Goal: Task Accomplishment & Management: Manage account settings

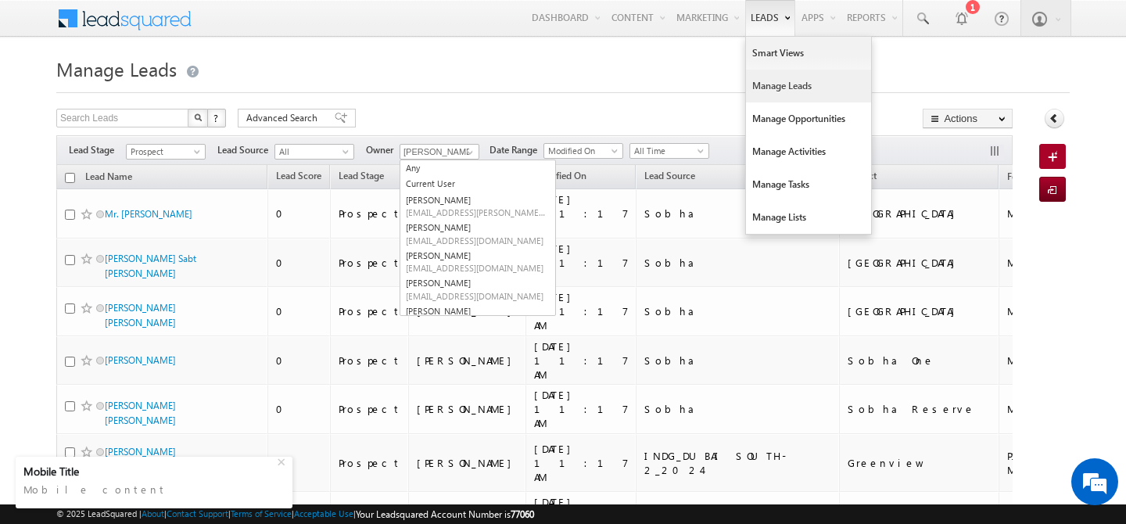
click at [768, 88] on link "Manage Leads" at bounding box center [808, 86] width 125 height 33
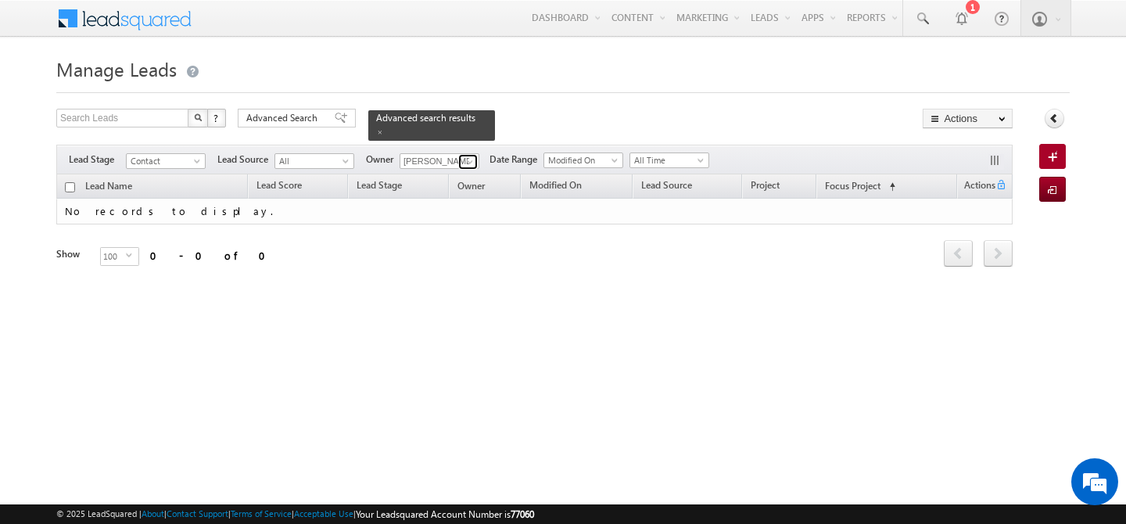
click at [471, 156] on span at bounding box center [470, 162] width 13 height 13
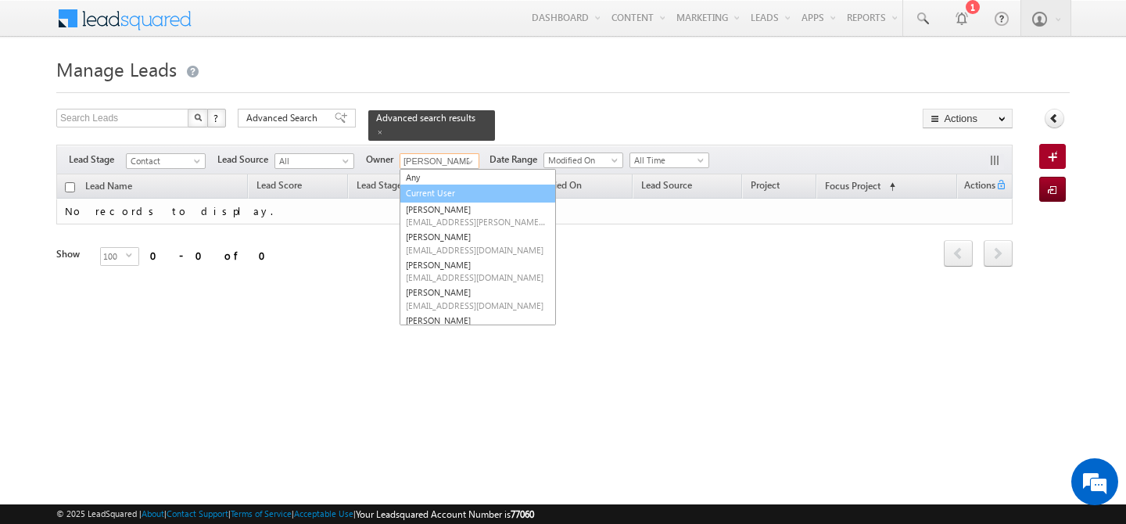
click at [446, 185] on link "Current User" at bounding box center [478, 194] width 156 height 18
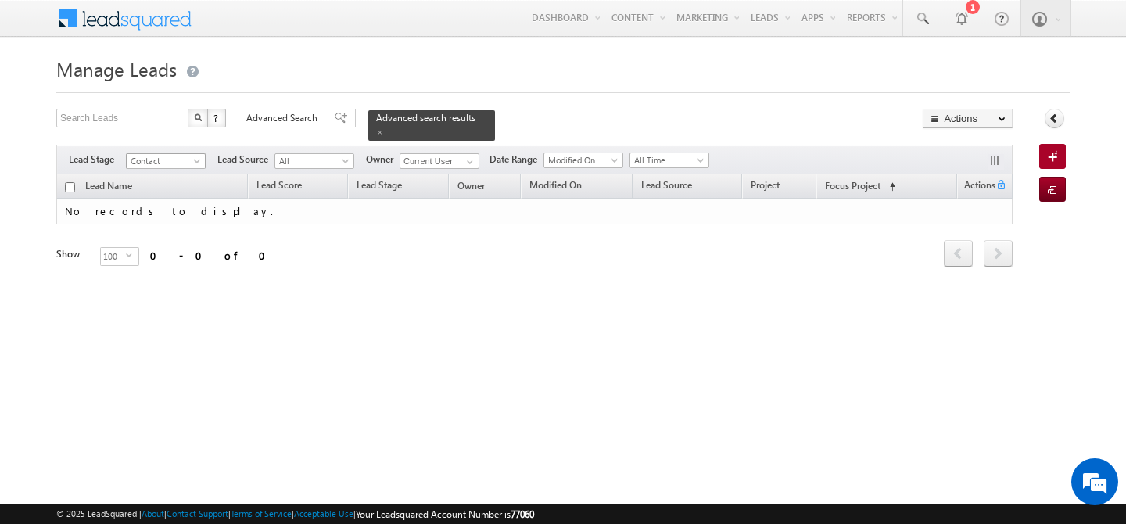
click at [197, 158] on span at bounding box center [198, 164] width 13 height 13
click at [345, 246] on div "Refresh first prev next last 0 - 0 of 0" at bounding box center [534, 246] width 956 height 45
click at [298, 118] on span "Advanced Search" at bounding box center [284, 118] width 76 height 14
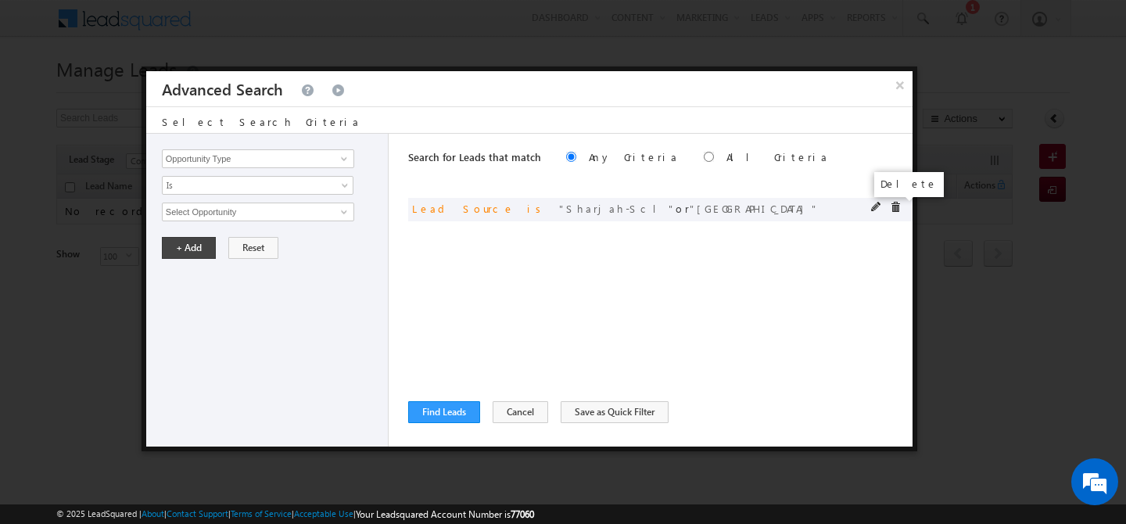
click at [896, 206] on span at bounding box center [895, 207] width 11 height 11
click at [440, 416] on button "Find Leads" at bounding box center [444, 412] width 72 height 22
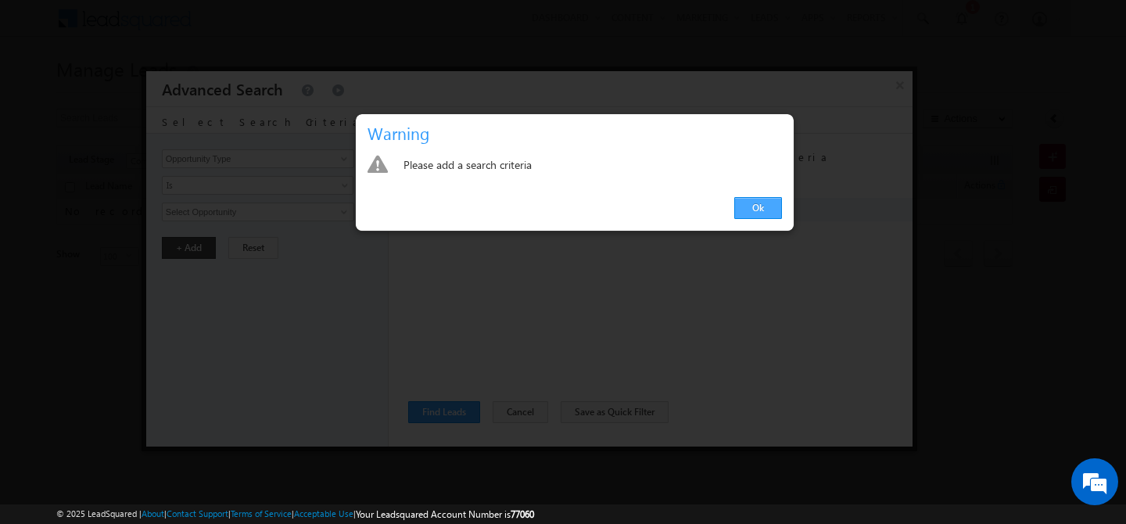
click at [762, 210] on link "Ok" at bounding box center [758, 208] width 48 height 22
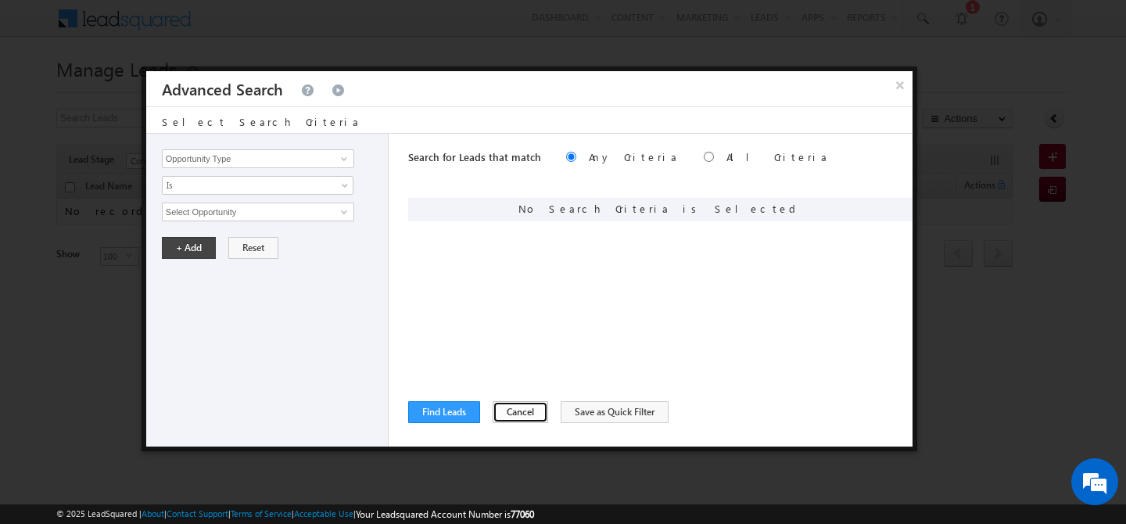
click at [498, 422] on button "Cancel" at bounding box center [521, 412] width 56 height 22
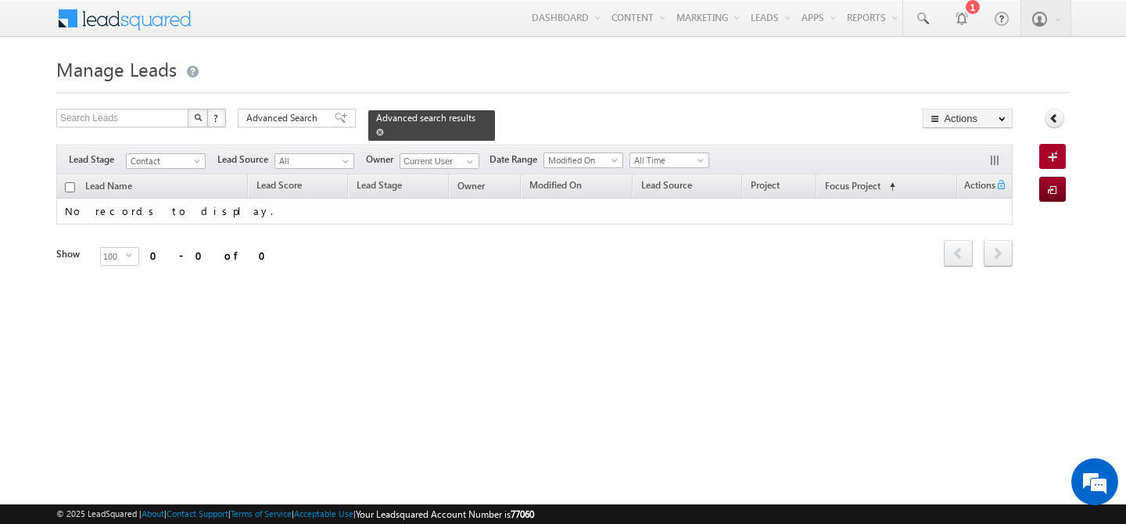
click at [384, 128] on span at bounding box center [380, 132] width 8 height 8
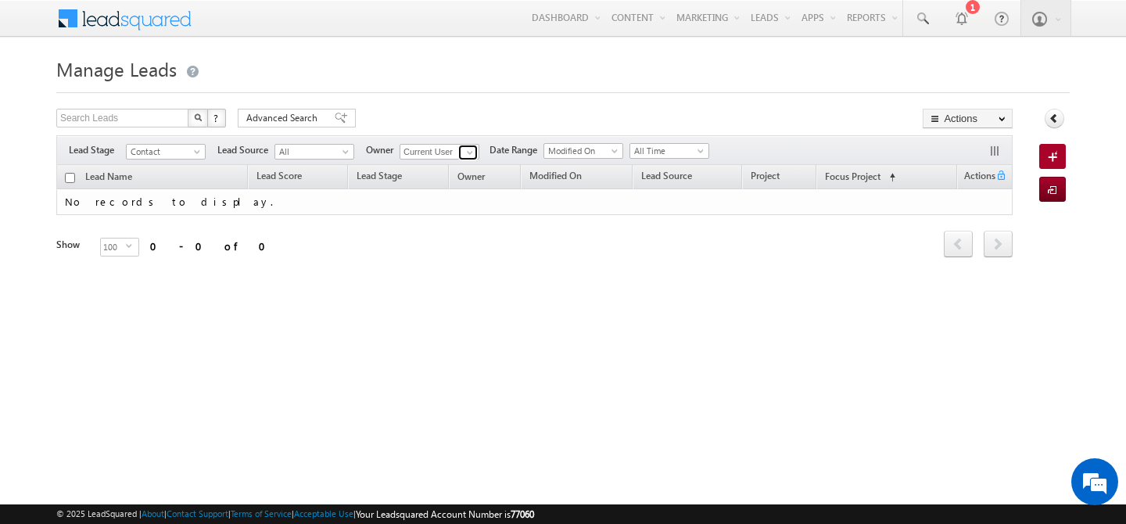
click at [468, 157] on span at bounding box center [470, 152] width 13 height 13
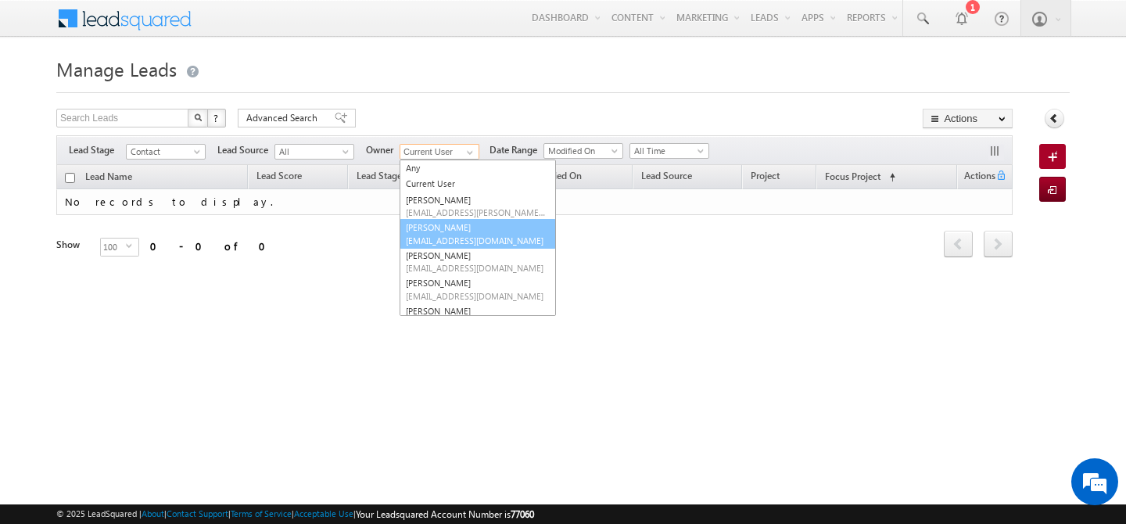
click at [459, 237] on span "[EMAIL_ADDRESS][DOMAIN_NAME]" at bounding box center [476, 241] width 141 height 12
type input "[PERSON_NAME]"
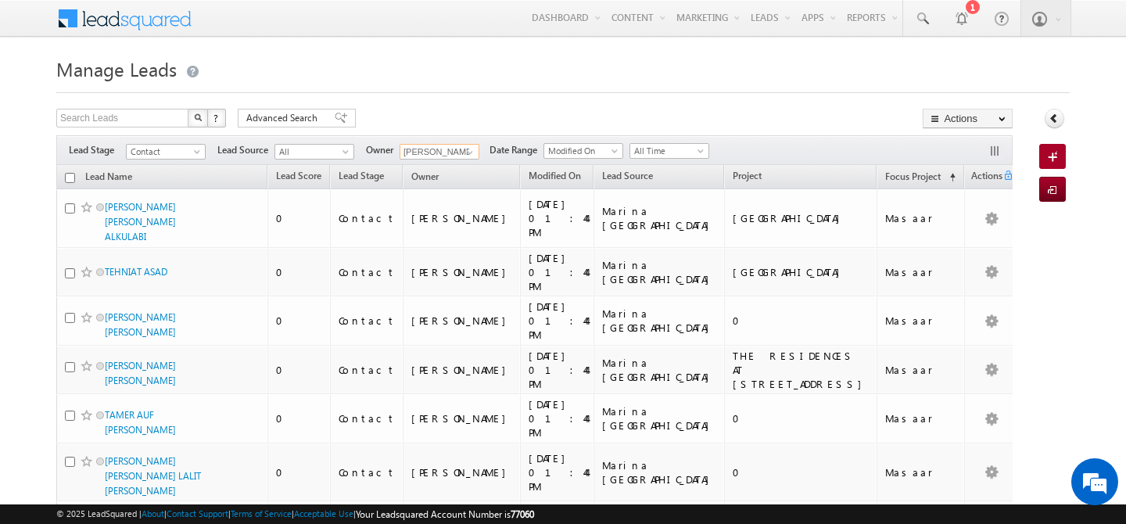
click at [67, 177] on input "checkbox" at bounding box center [70, 178] width 10 height 10
checkbox input "true"
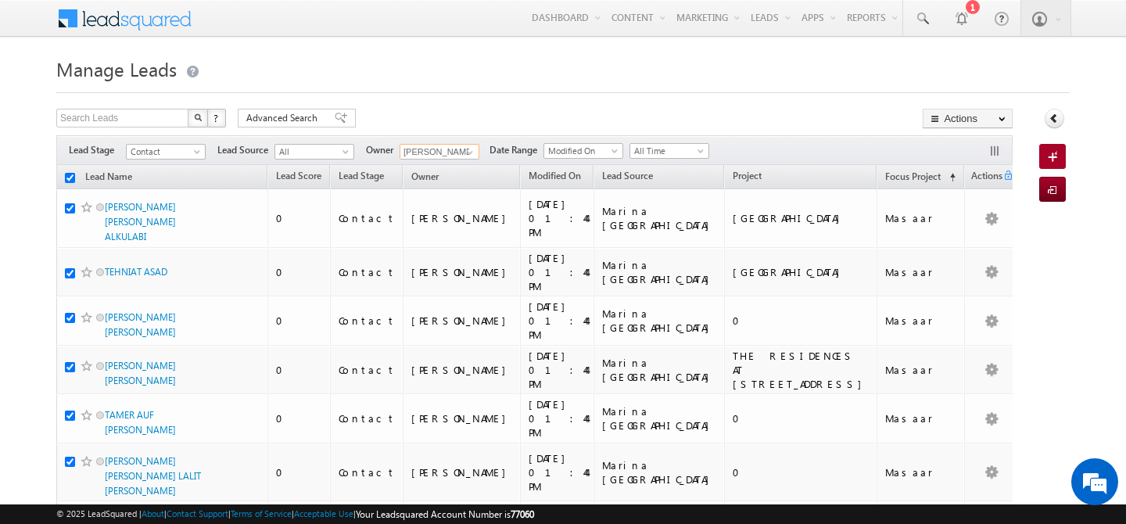
checkbox input "true"
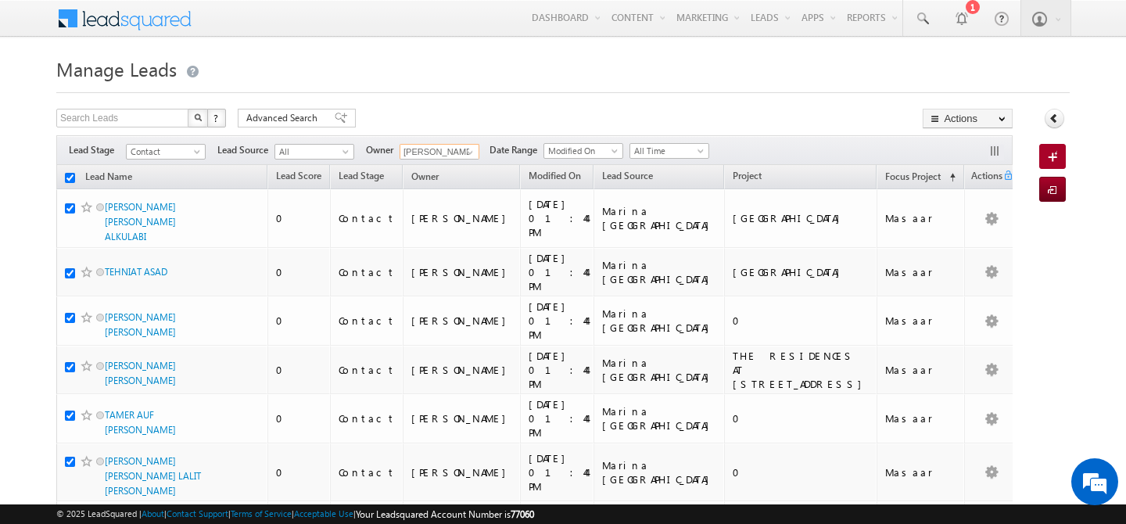
checkbox input "true"
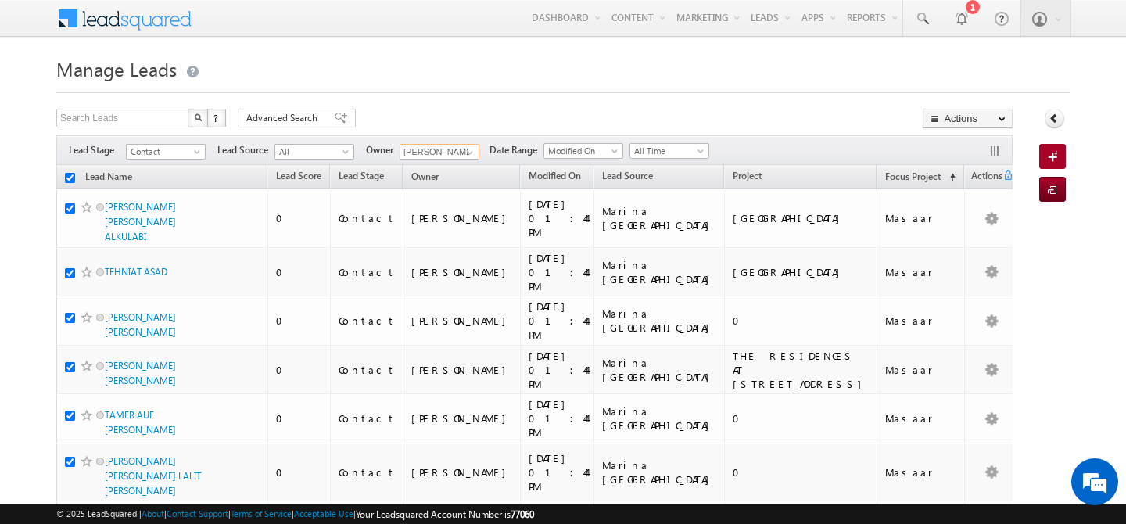
checkbox input "true"
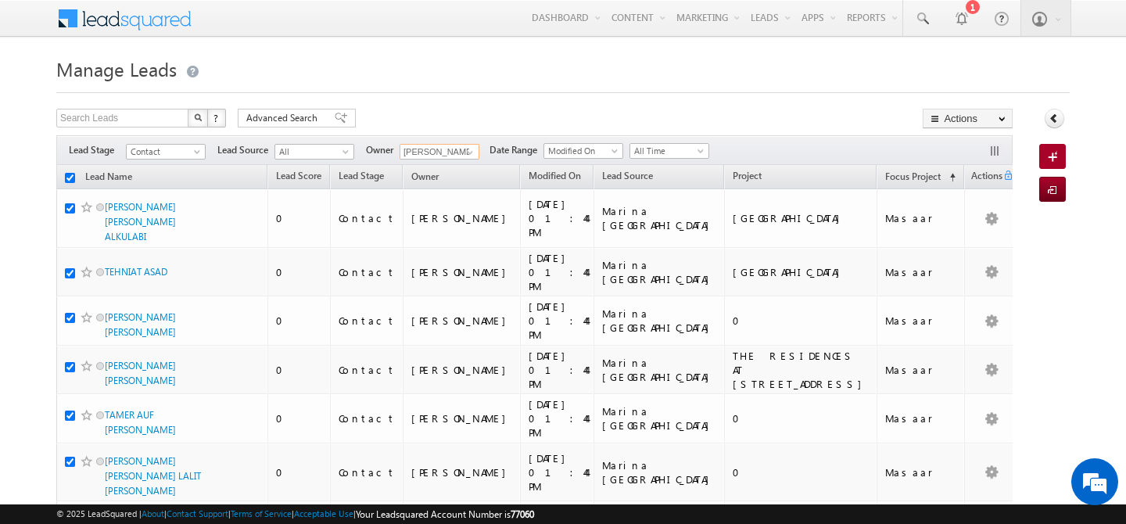
checkbox input "true"
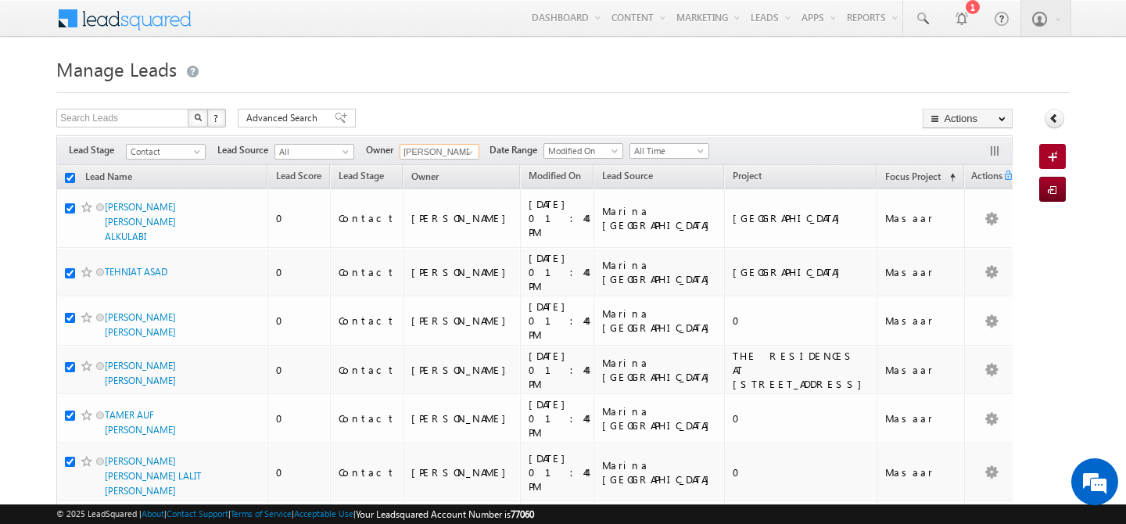
checkbox input "true"
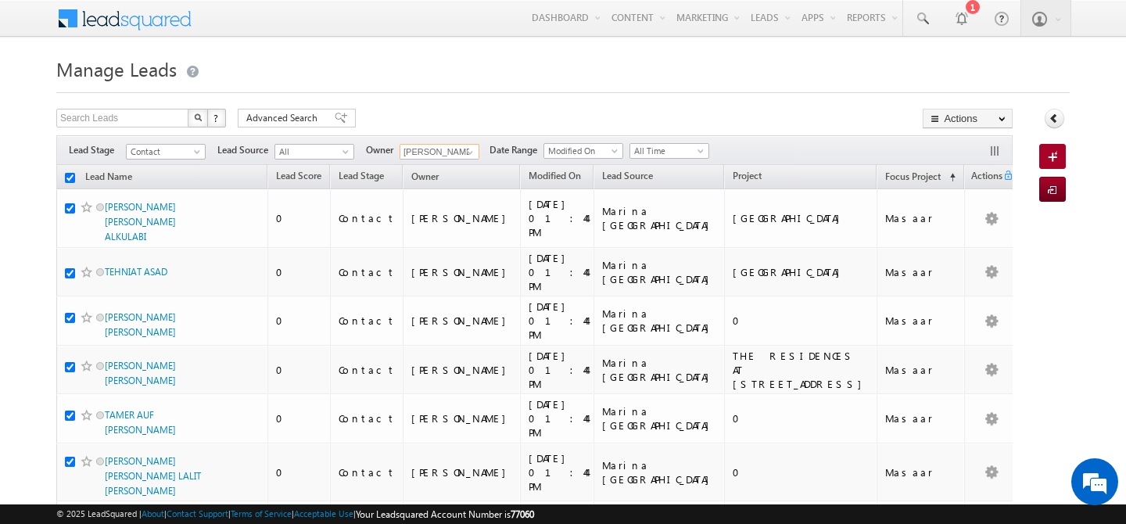
checkbox input "true"
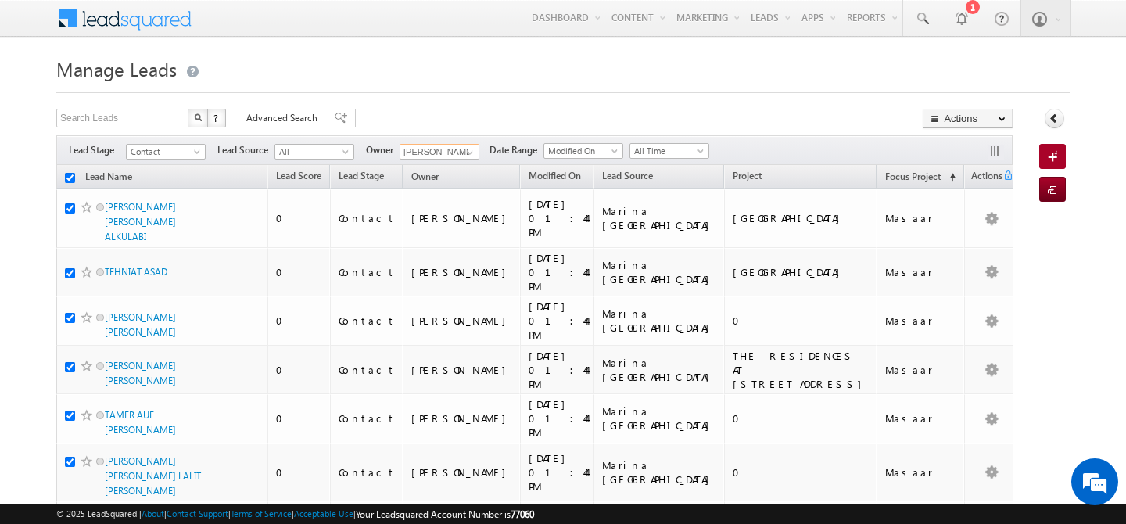
checkbox input "true"
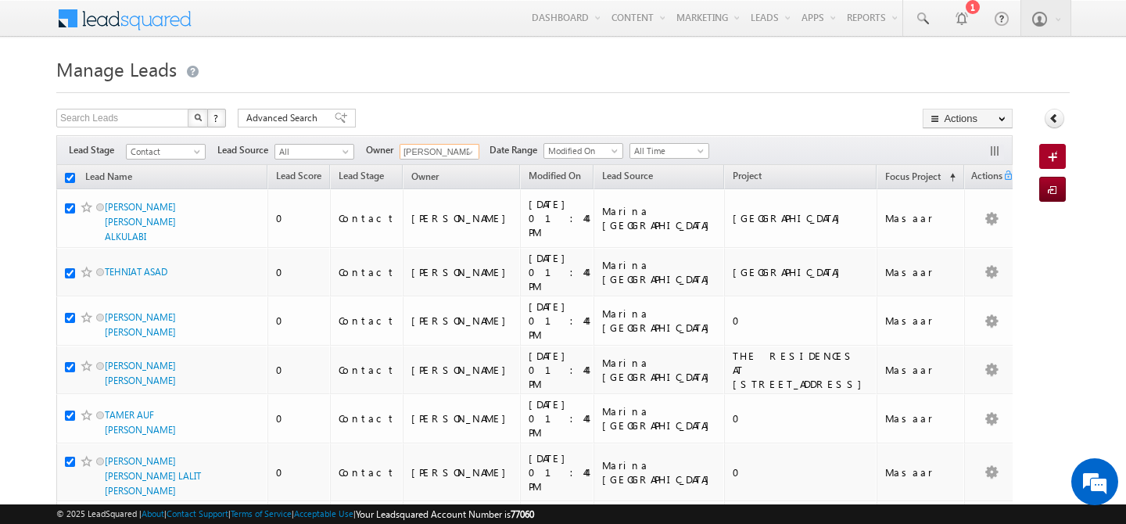
checkbox input "true"
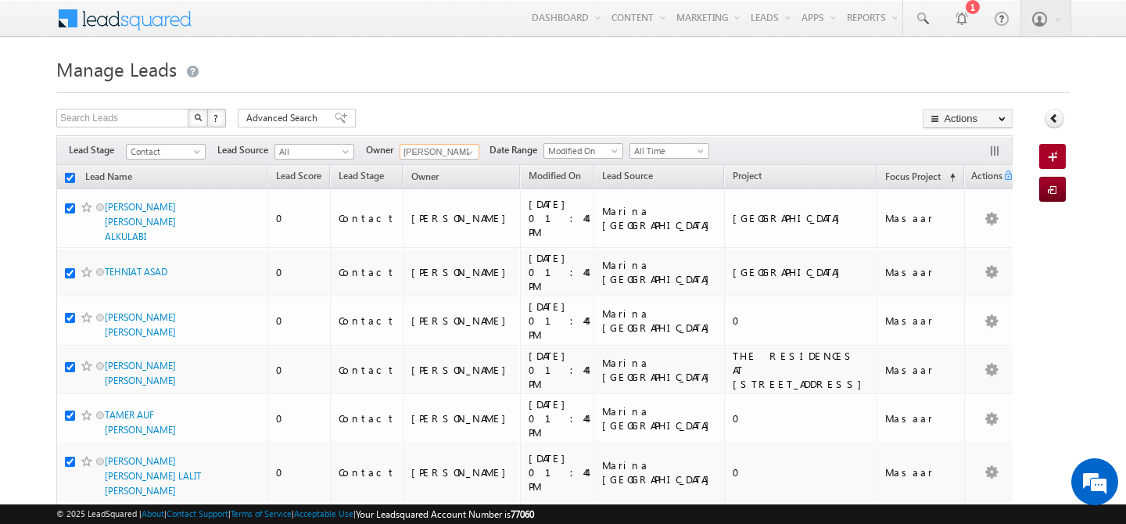
checkbox input "true"
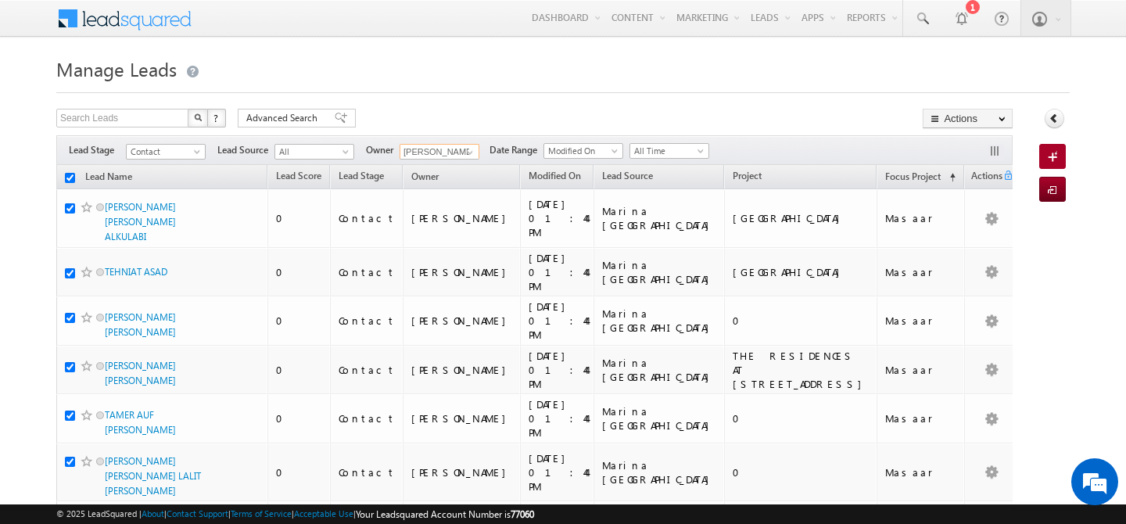
checkbox input "true"
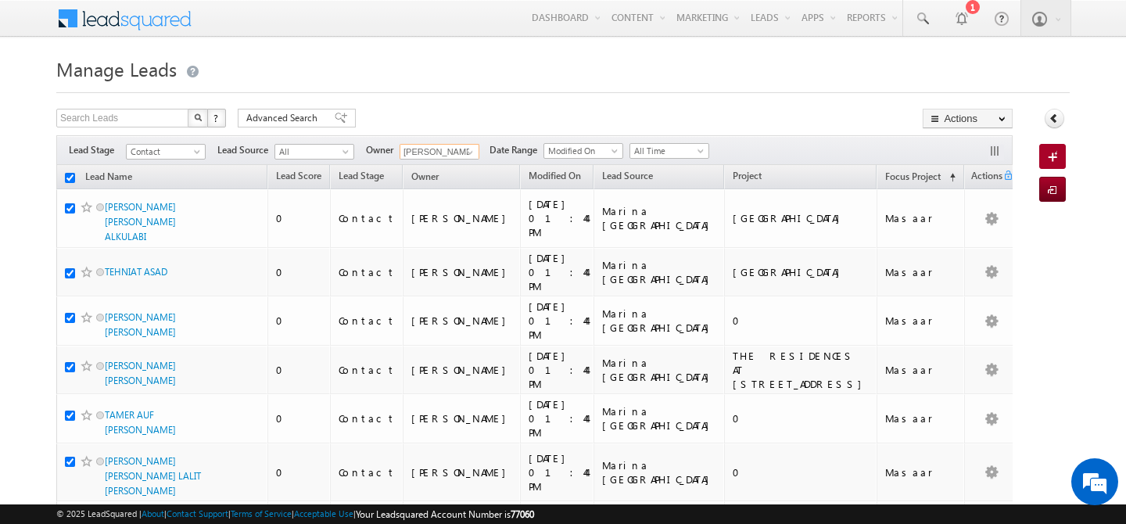
checkbox input "true"
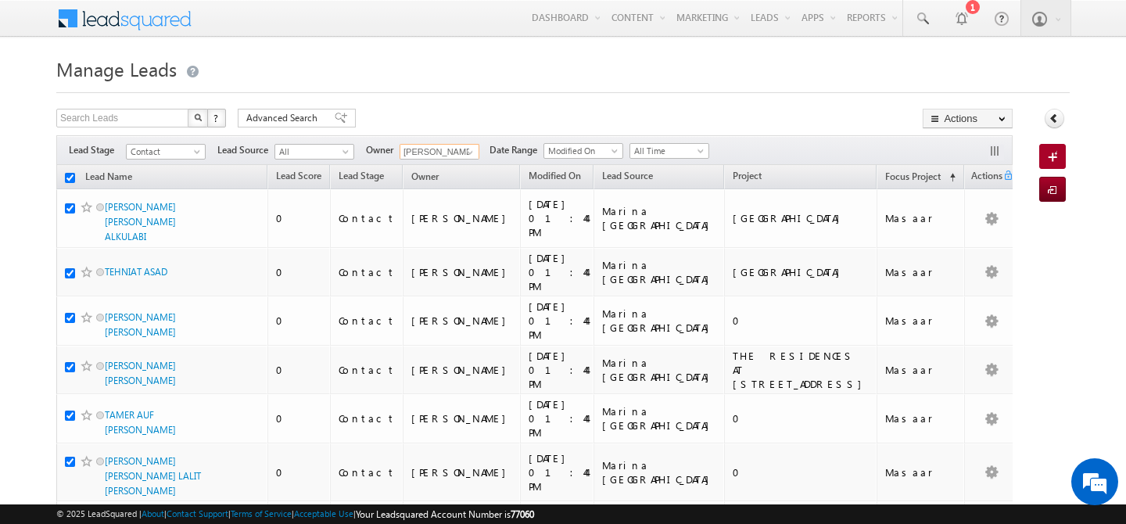
checkbox input "true"
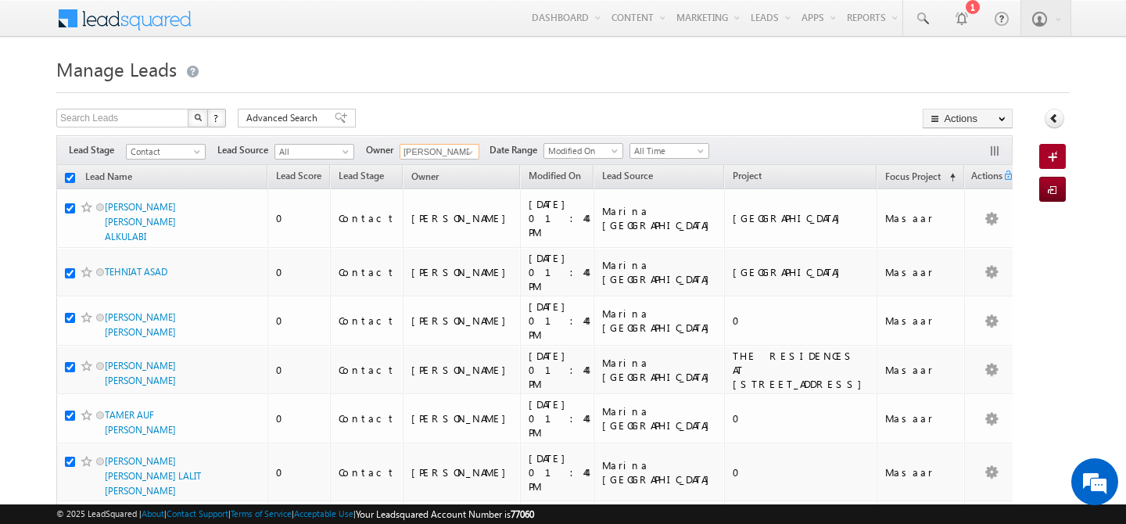
checkbox input "true"
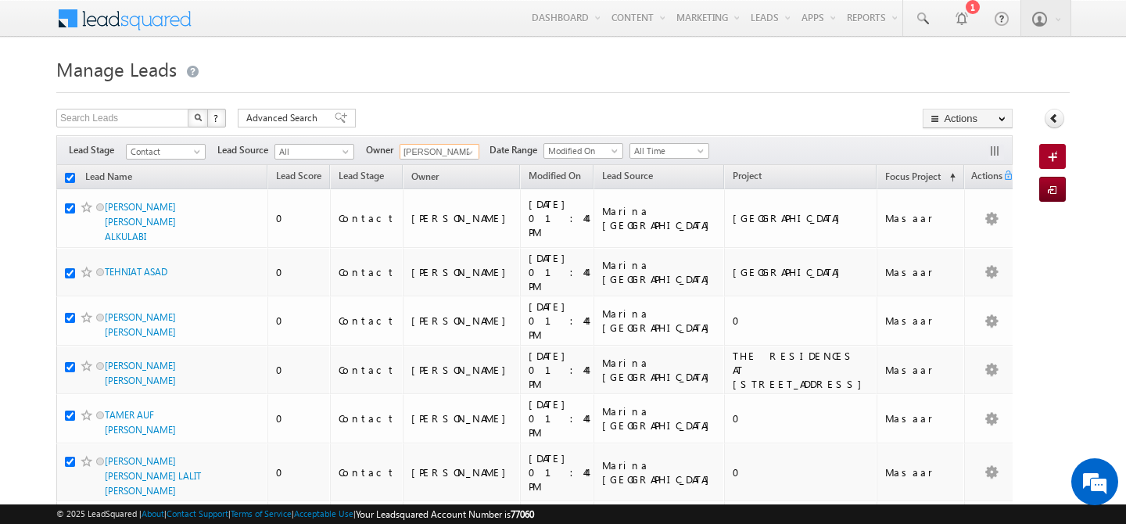
checkbox input "true"
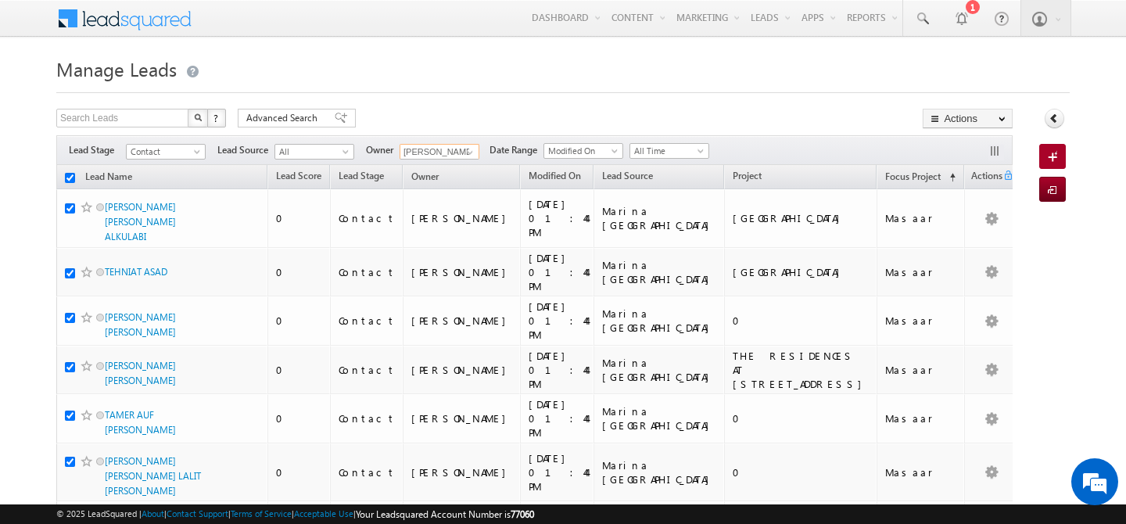
checkbox input "true"
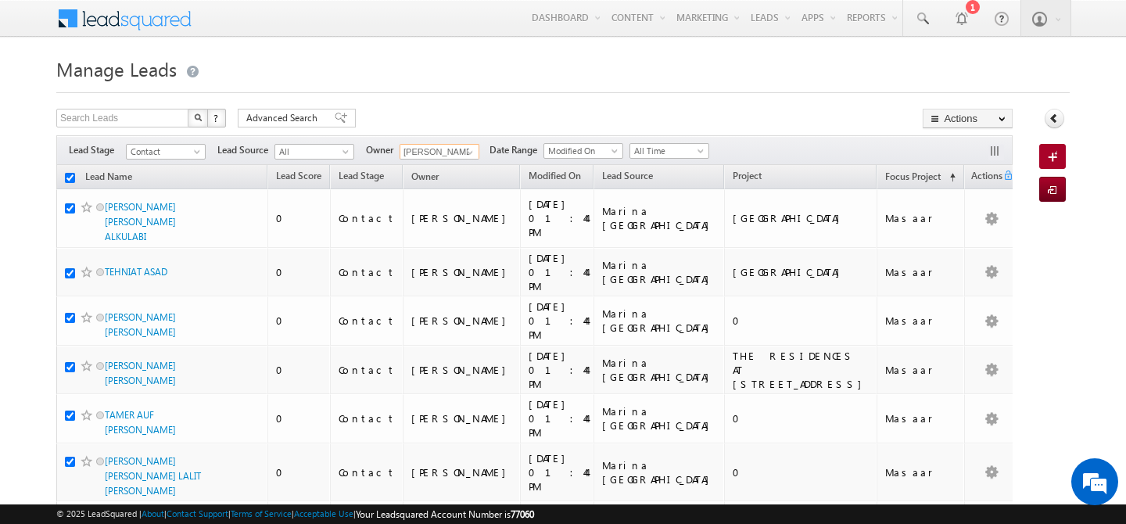
checkbox input "true"
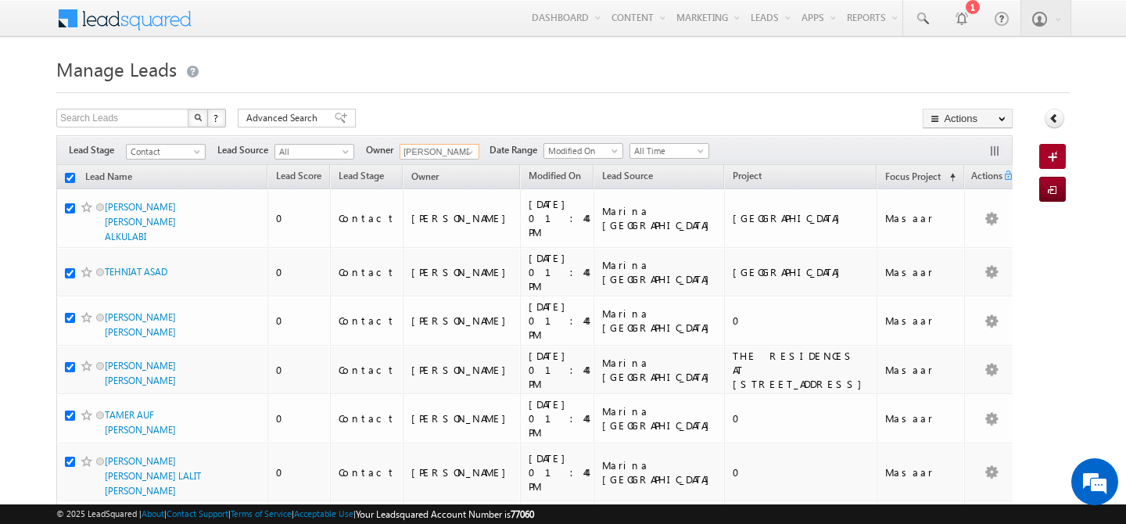
checkbox input "true"
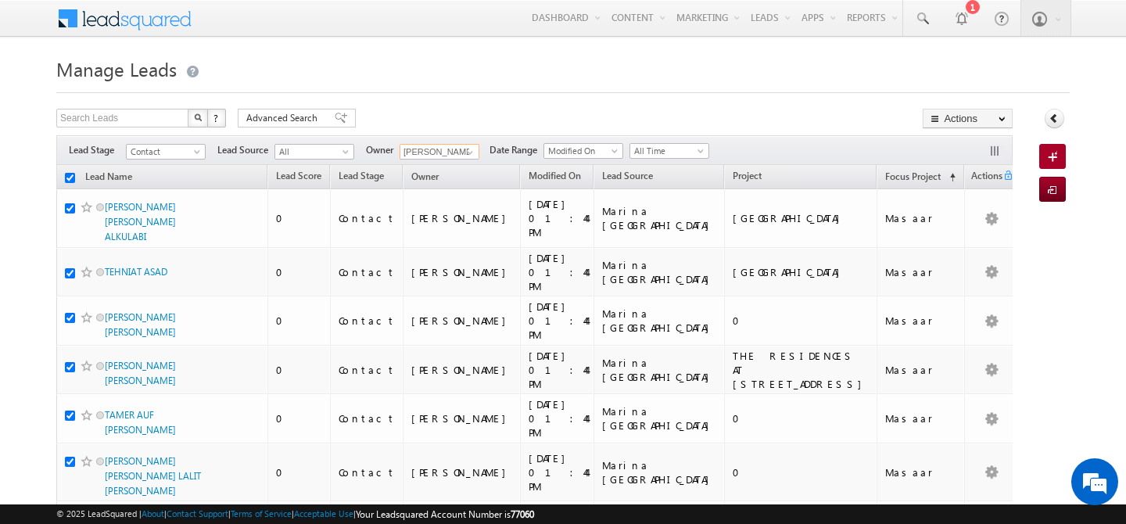
checkbox input "true"
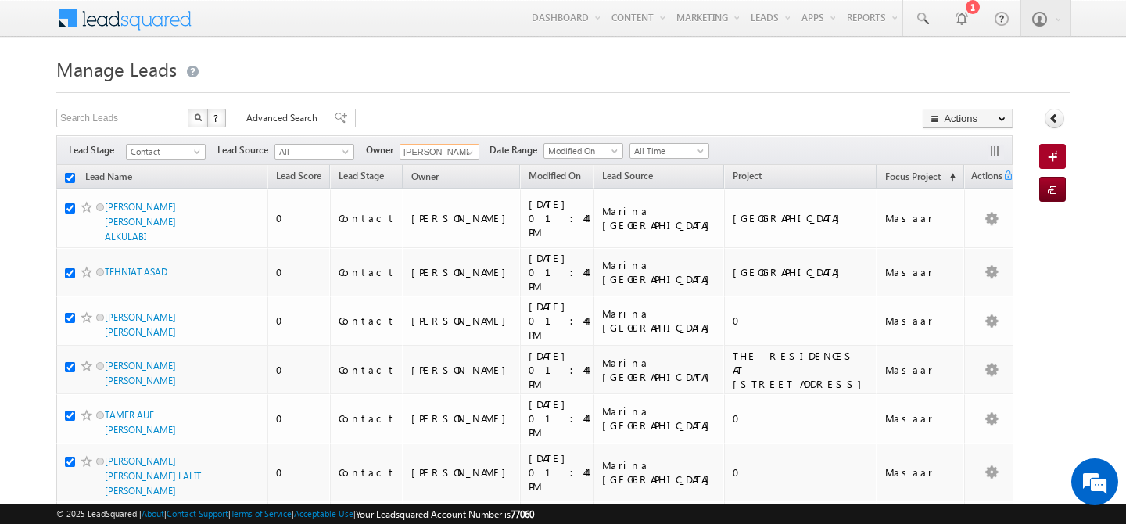
checkbox input "true"
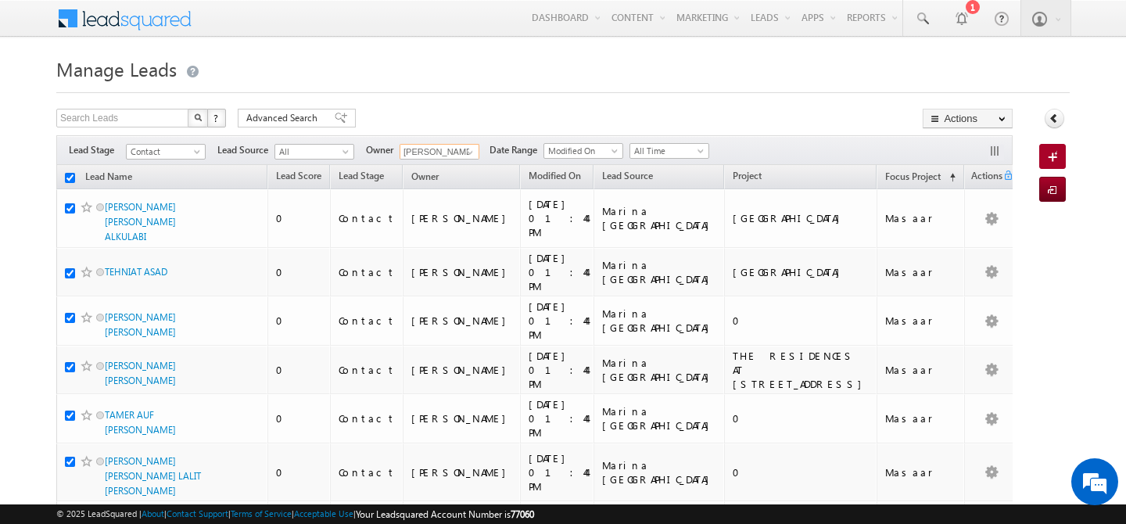
checkbox input "true"
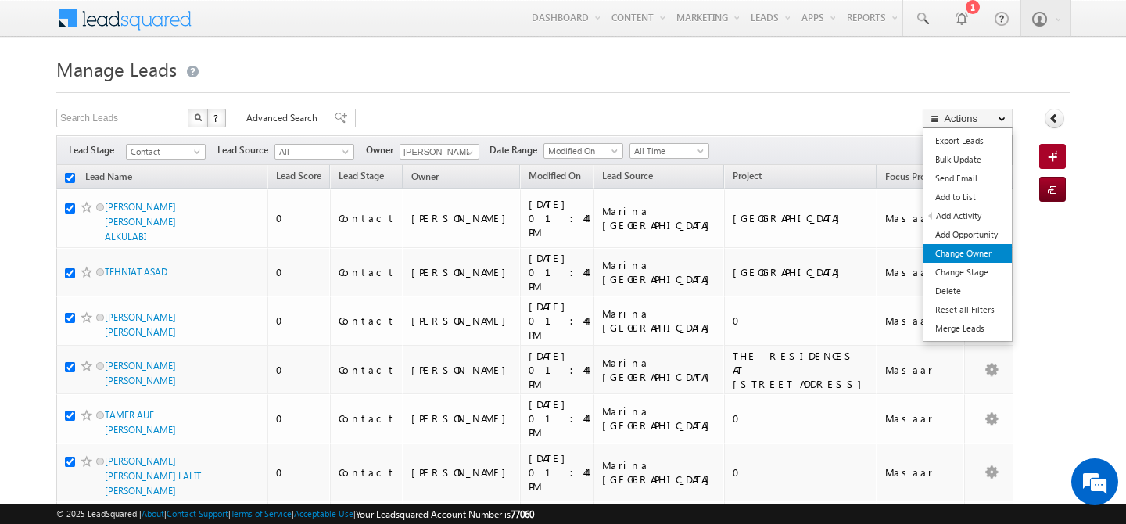
click at [966, 253] on link "Change Owner" at bounding box center [968, 253] width 88 height 19
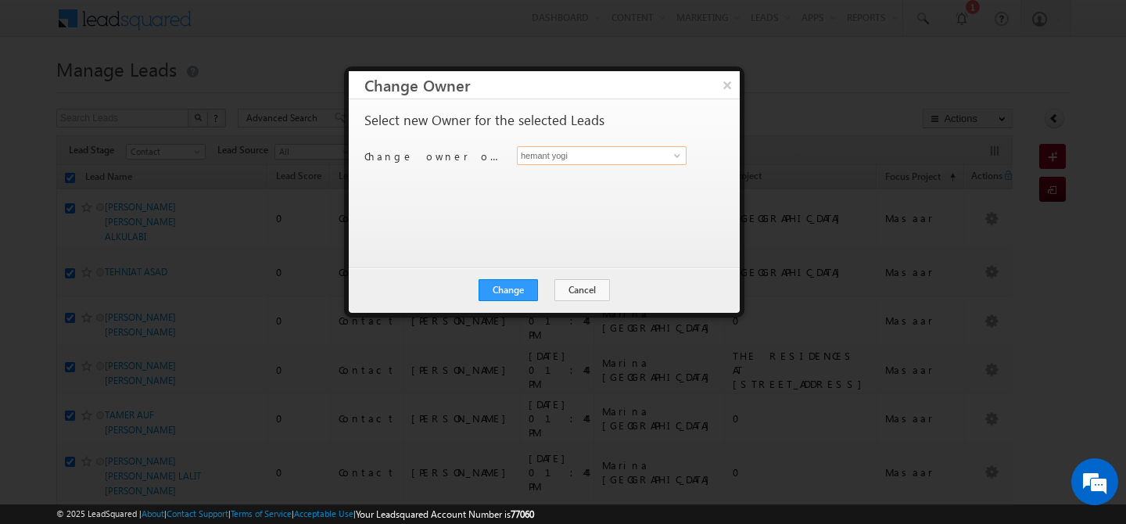
click at [640, 161] on input "hemant yogi" at bounding box center [602, 155] width 170 height 19
click at [649, 173] on link "harpreet hundal harpreet.hundal@indglobal.ae" at bounding box center [602, 180] width 170 height 30
type input "harpreet hundal"
click at [514, 289] on button "Change" at bounding box center [508, 290] width 59 height 22
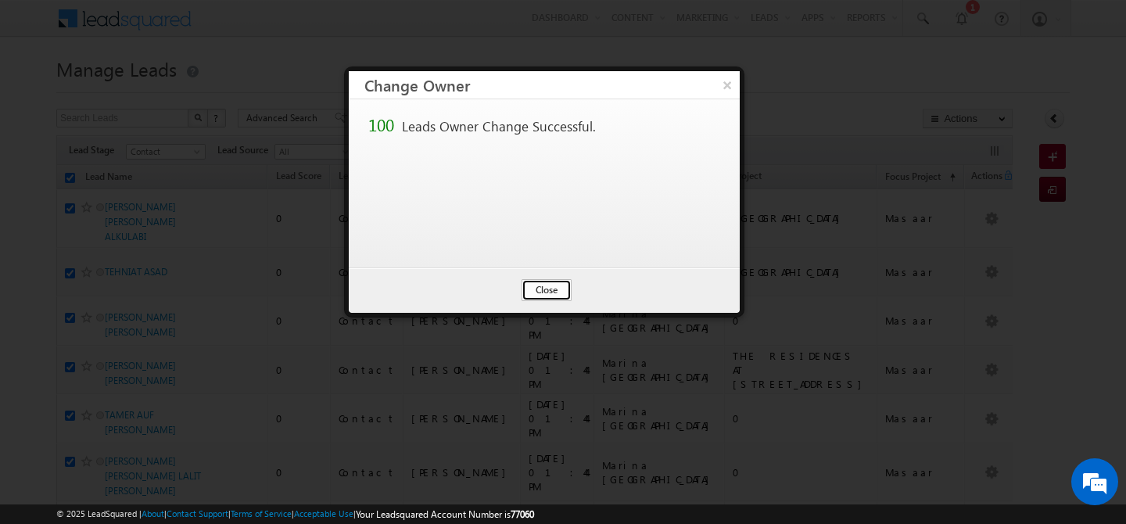
click at [552, 294] on button "Close" at bounding box center [547, 290] width 50 height 22
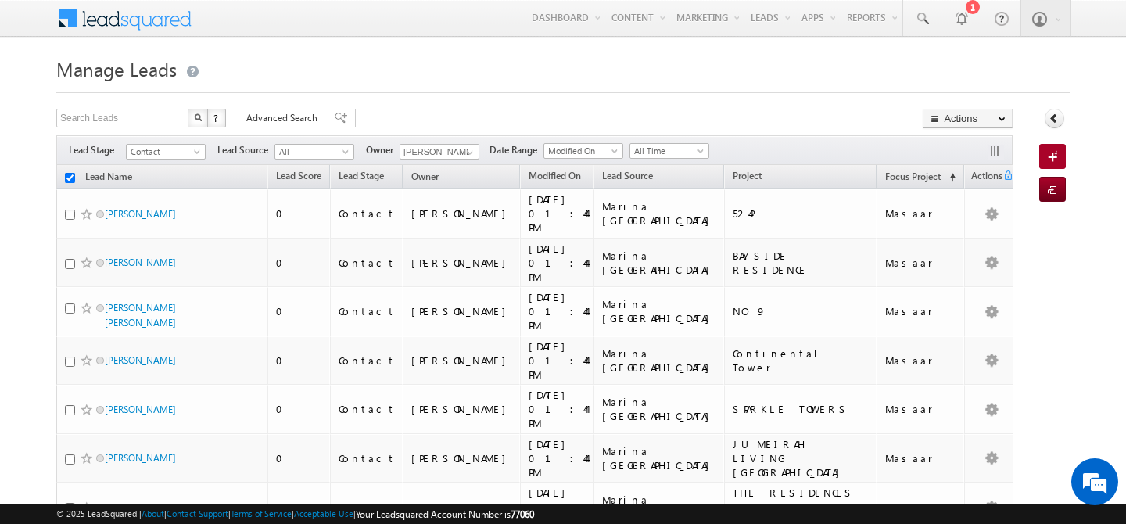
checkbox input "false"
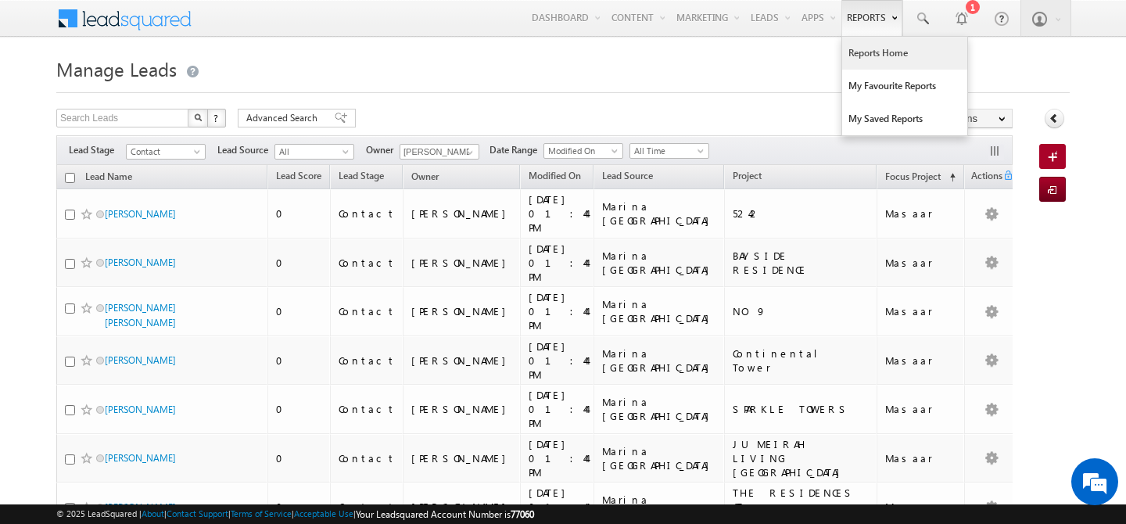
click at [859, 62] on link "Reports Home" at bounding box center [904, 53] width 125 height 33
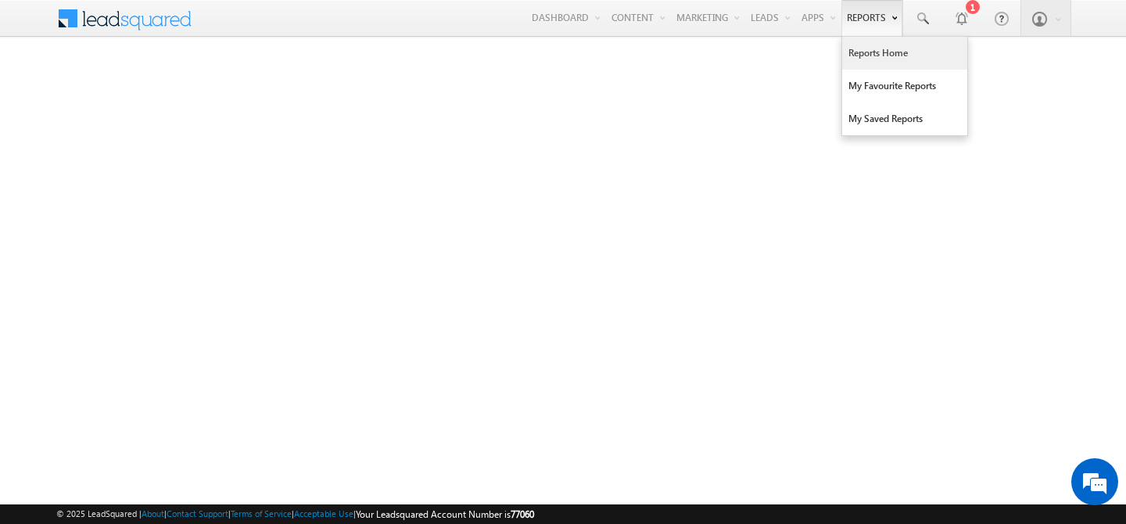
click at [878, 48] on link "Reports Home" at bounding box center [904, 53] width 125 height 33
